Goal: Check status: Check status

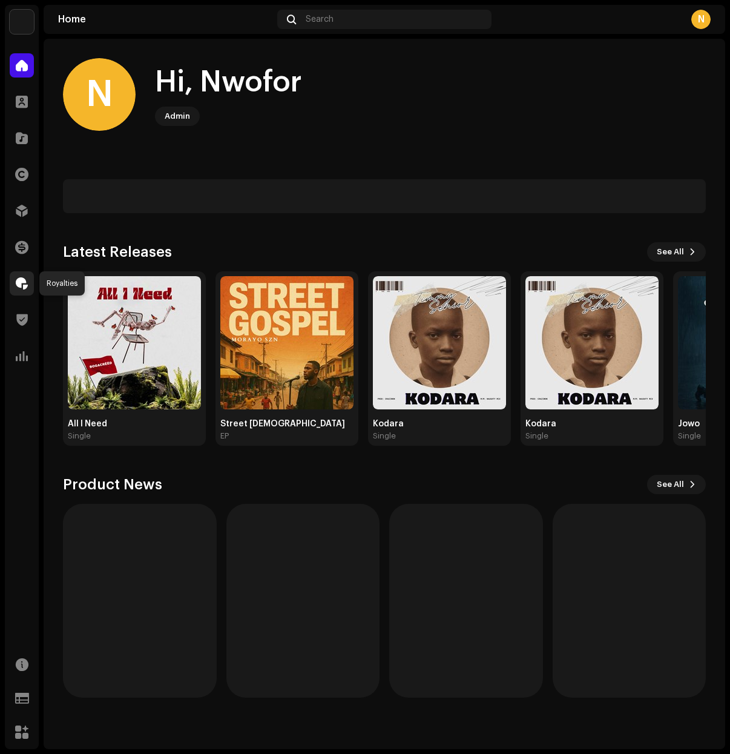
click at [23, 287] on span at bounding box center [22, 283] width 12 height 10
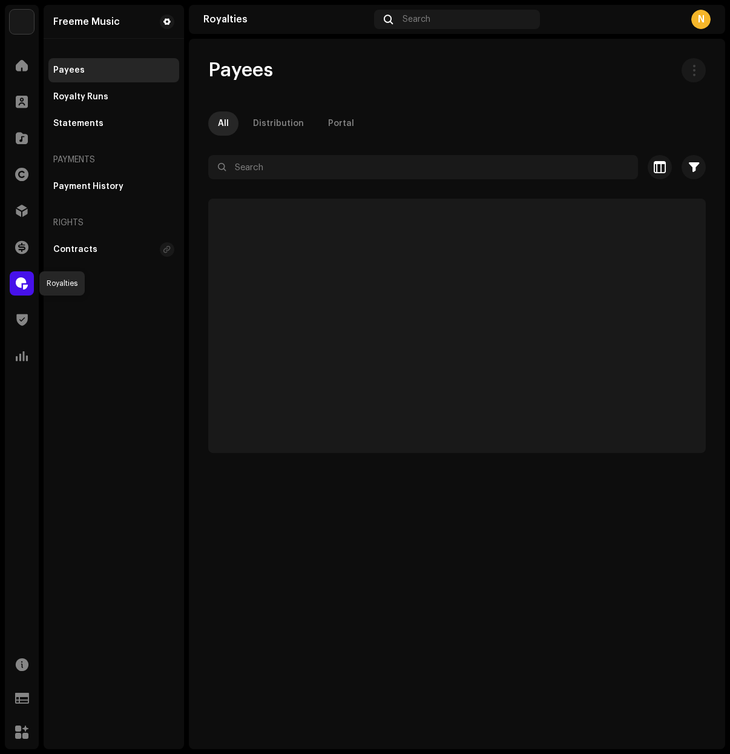
click at [21, 282] on span at bounding box center [22, 283] width 12 height 10
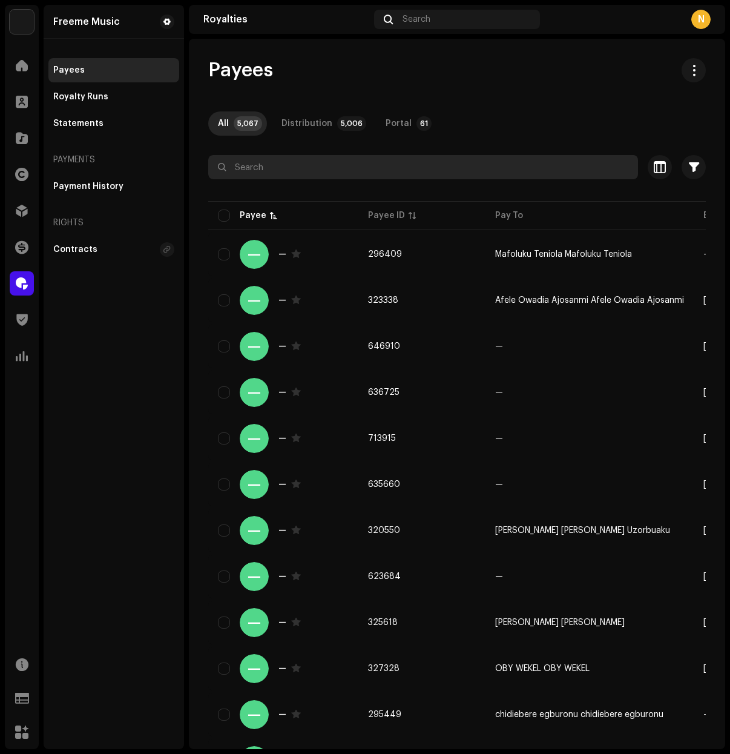
click at [286, 169] on input "text" at bounding box center [423, 167] width 430 height 24
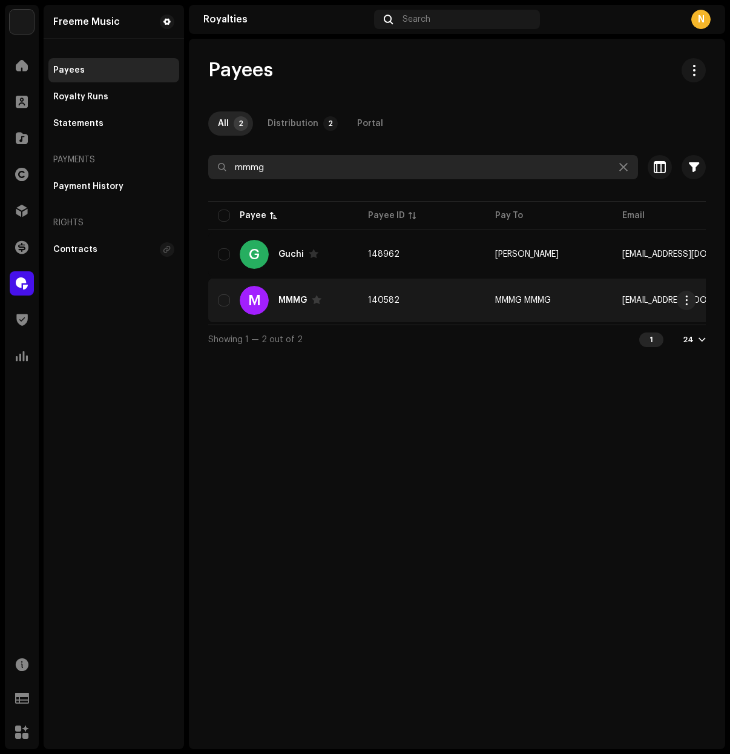
type input "mmmg"
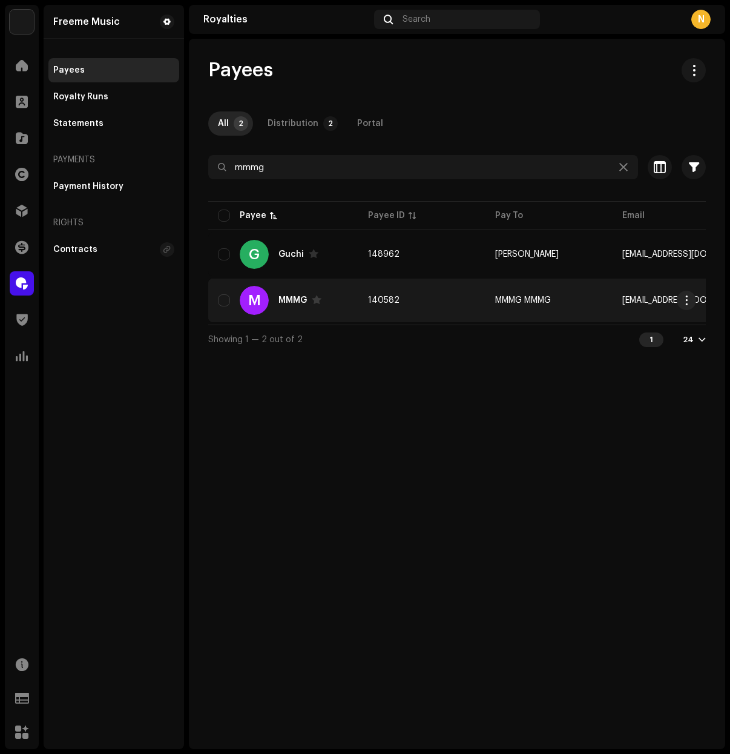
click at [393, 298] on span "140582" at bounding box center [383, 300] width 31 height 8
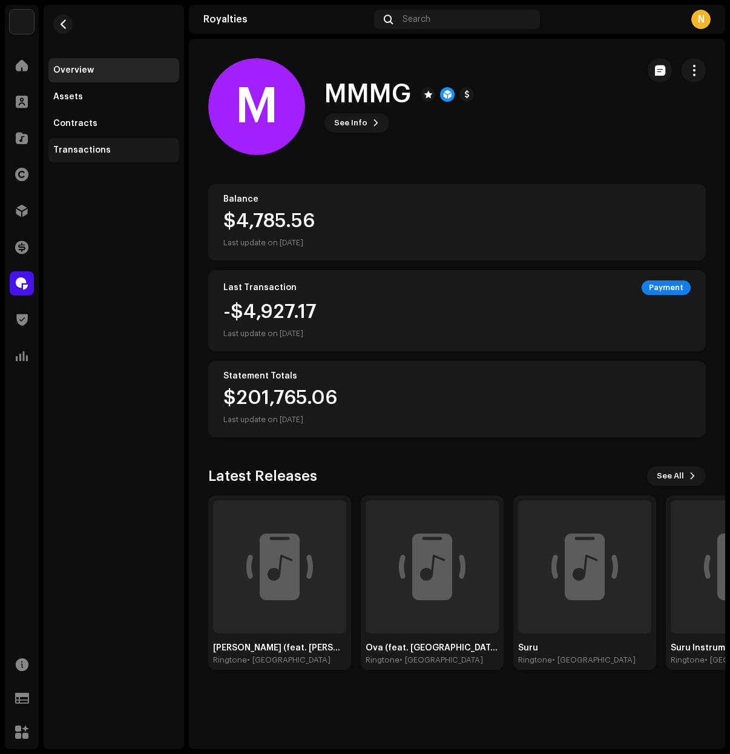
click at [76, 151] on div "Transactions" at bounding box center [82, 150] width 58 height 10
